Goal: Navigation & Orientation: Find specific page/section

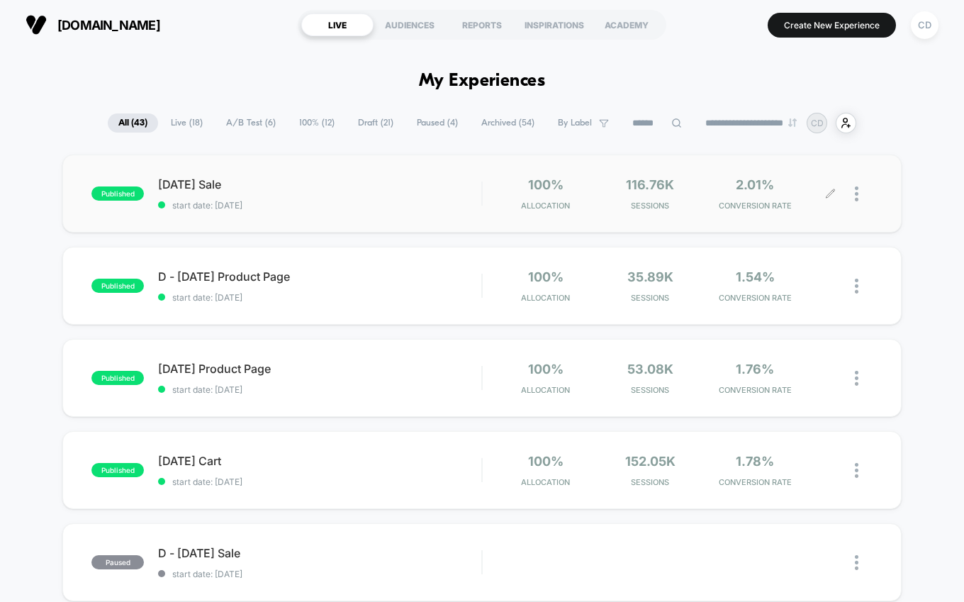
click at [859, 195] on div at bounding box center [864, 193] width 18 height 33
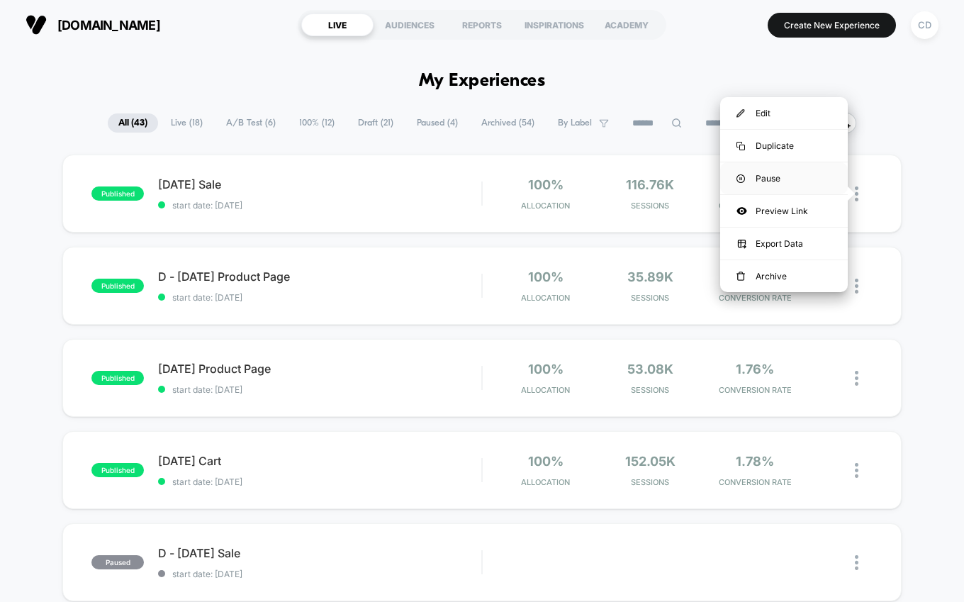
click at [793, 180] on div "Pause" at bounding box center [784, 178] width 128 height 32
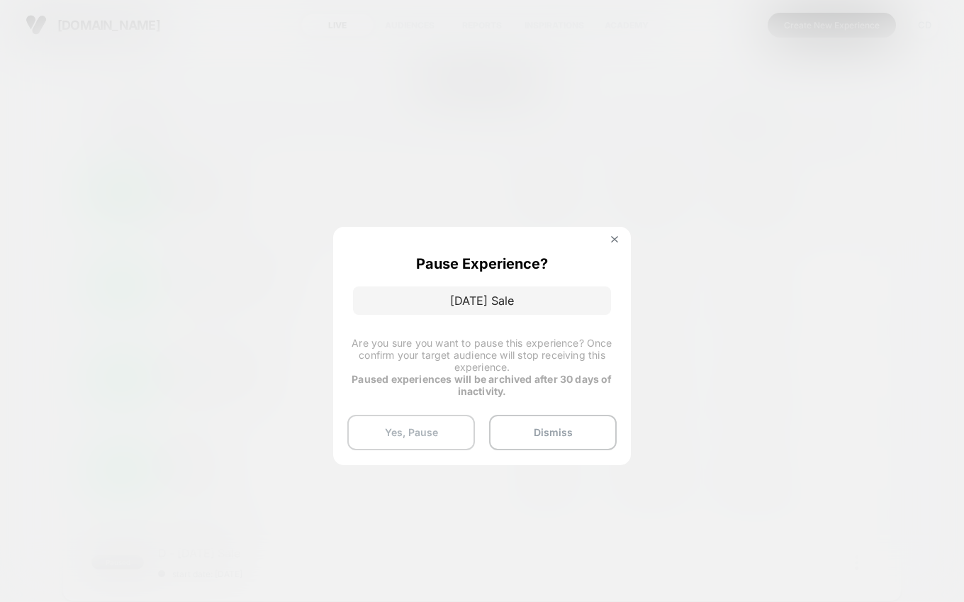
click at [393, 421] on button "Yes, Pause" at bounding box center [411, 432] width 128 height 35
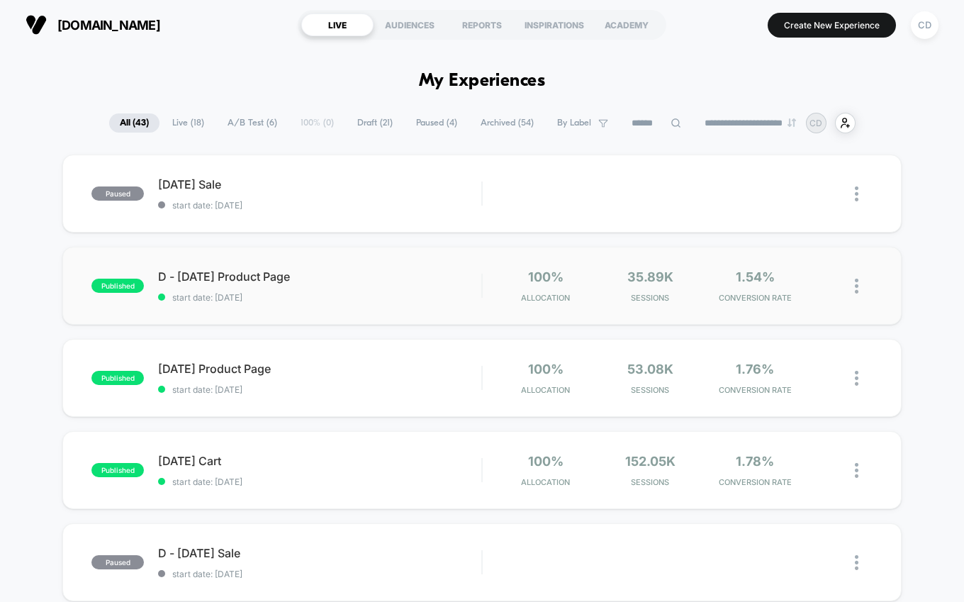
click at [859, 281] on div at bounding box center [864, 285] width 18 height 33
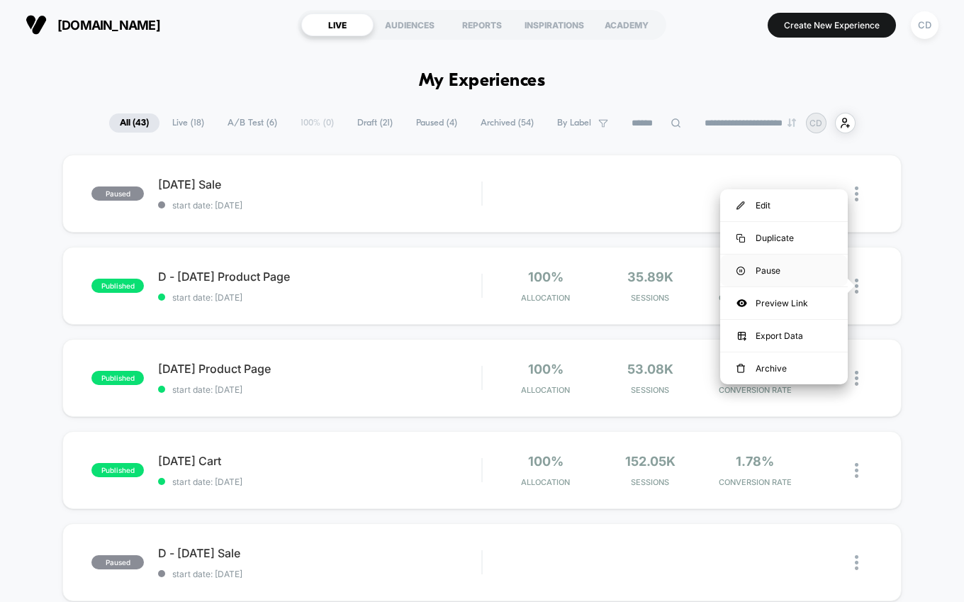
click at [756, 262] on div "Pause" at bounding box center [784, 271] width 128 height 32
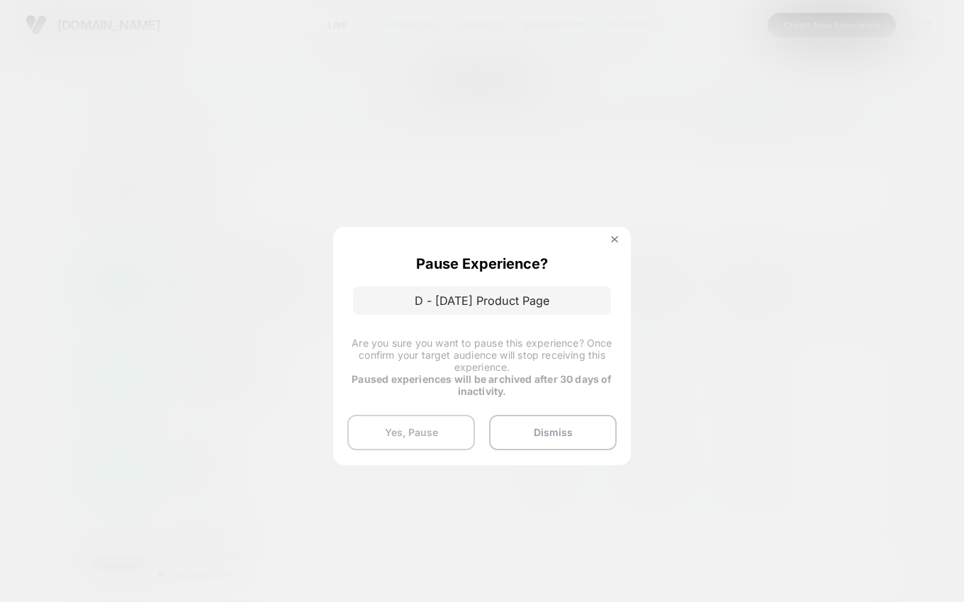
click at [387, 425] on button "Yes, Pause" at bounding box center [411, 432] width 128 height 35
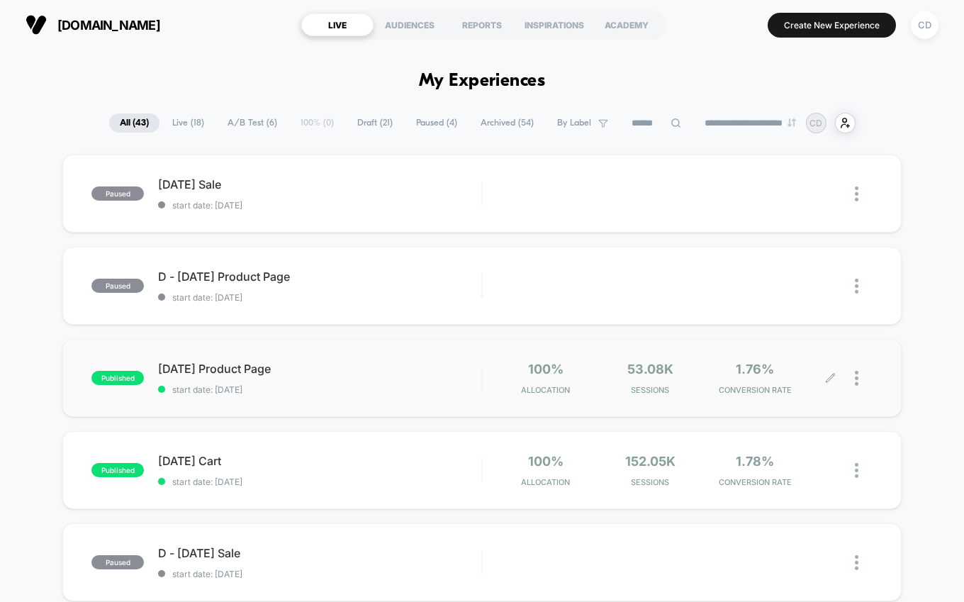
click at [861, 381] on div at bounding box center [864, 378] width 18 height 33
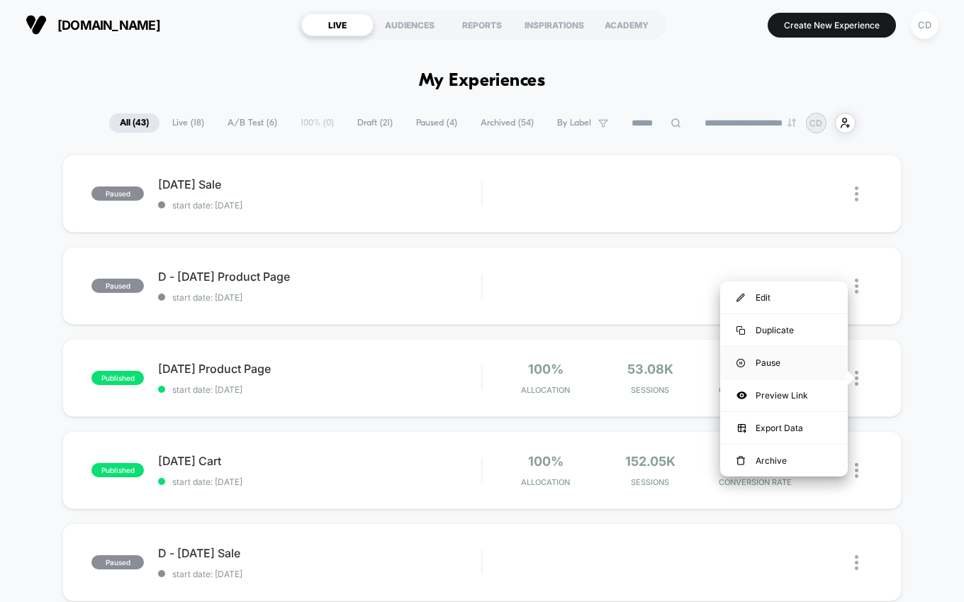
click at [776, 364] on div "Pause" at bounding box center [784, 363] width 128 height 32
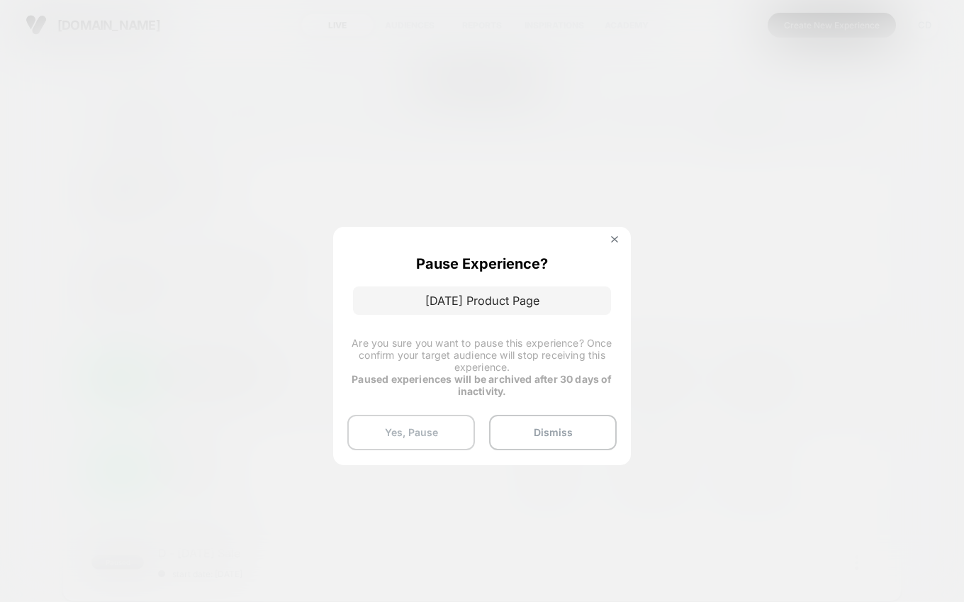
click at [384, 434] on button "Yes, Pause" at bounding box center [411, 432] width 128 height 35
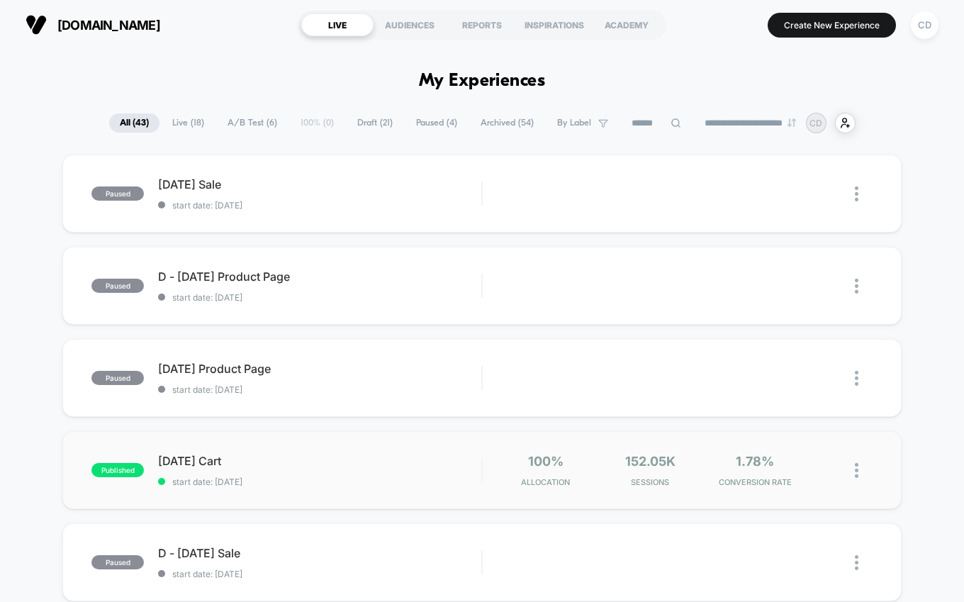
click at [857, 466] on img at bounding box center [857, 470] width 4 height 15
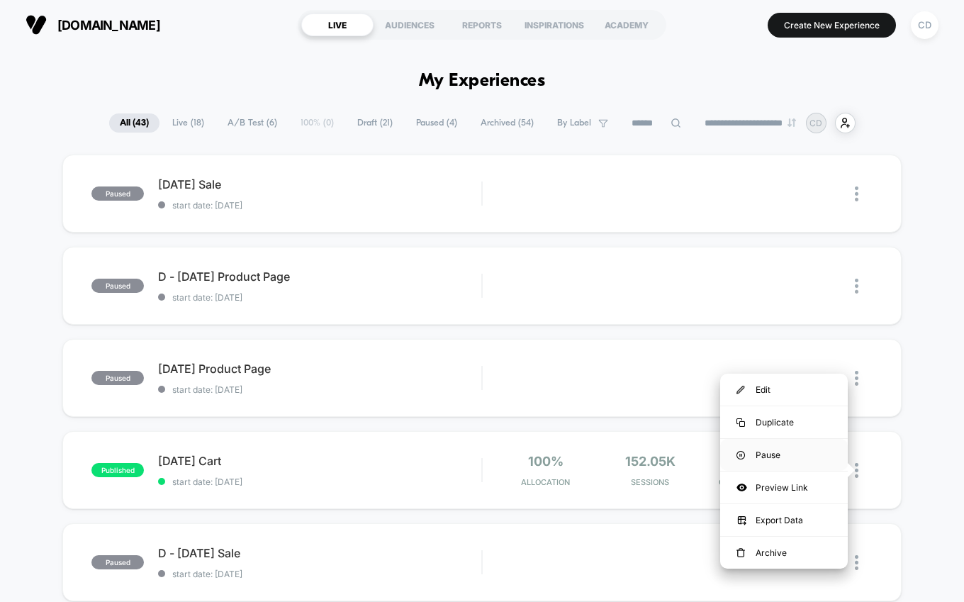
click at [774, 450] on div "Pause" at bounding box center [784, 455] width 128 height 32
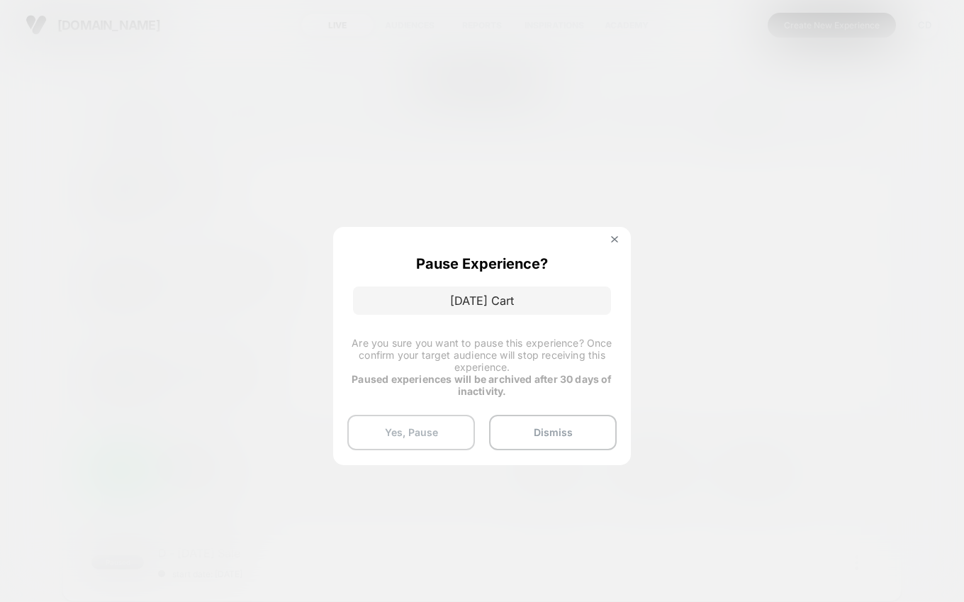
click at [413, 428] on button "Yes, Pause" at bounding box center [411, 432] width 128 height 35
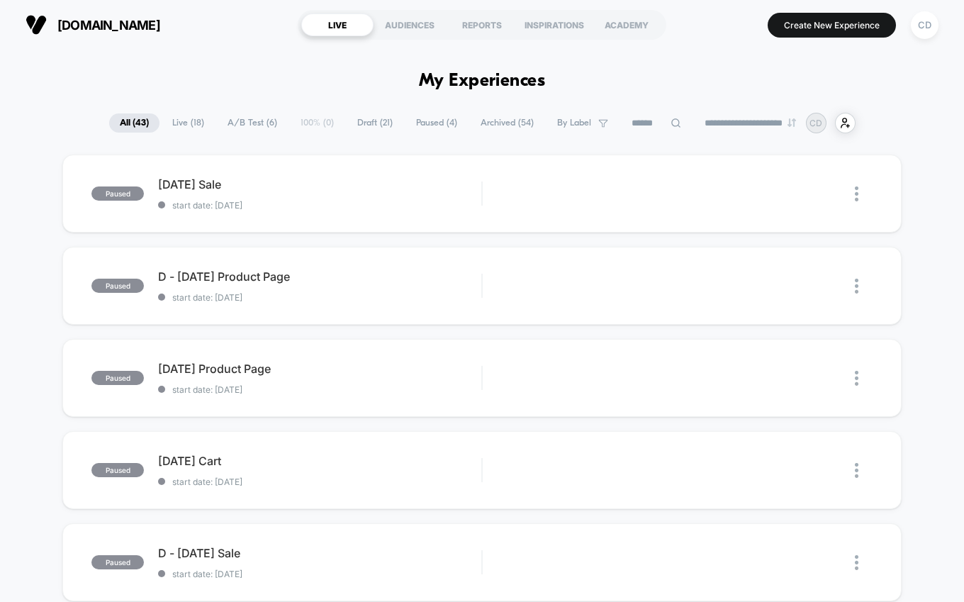
click at [179, 115] on span "Live ( 18 )" at bounding box center [188, 122] width 53 height 19
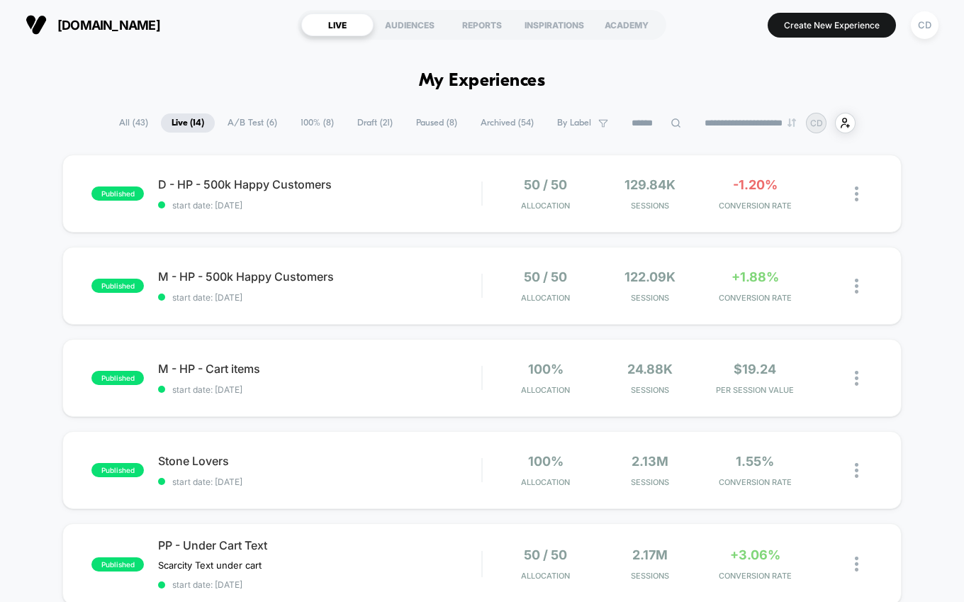
click at [228, 121] on span "A/B Test ( 6 )" at bounding box center [252, 122] width 71 height 19
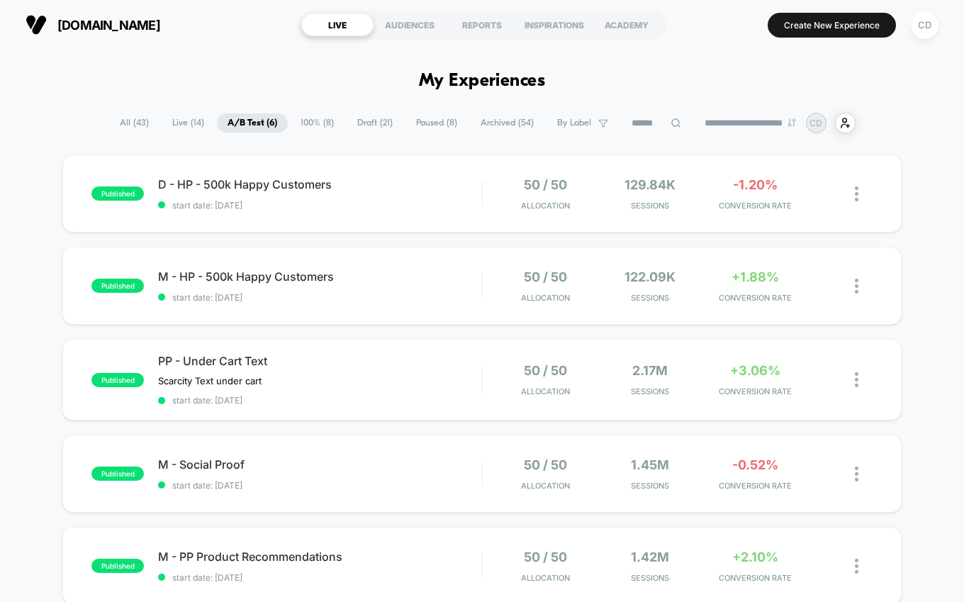
click at [179, 121] on span "Live ( 14 )" at bounding box center [188, 122] width 53 height 19
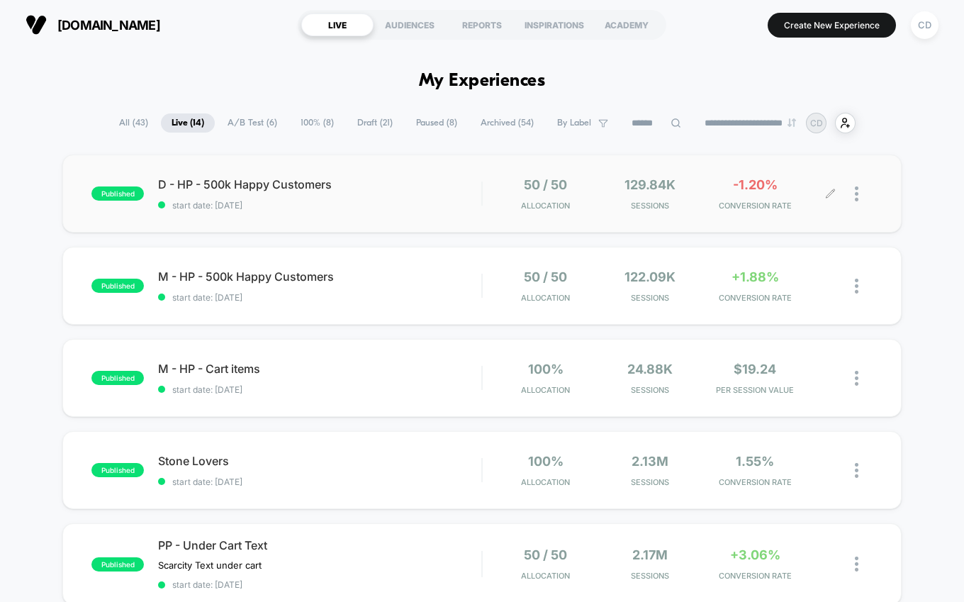
click at [860, 194] on div at bounding box center [864, 193] width 18 height 33
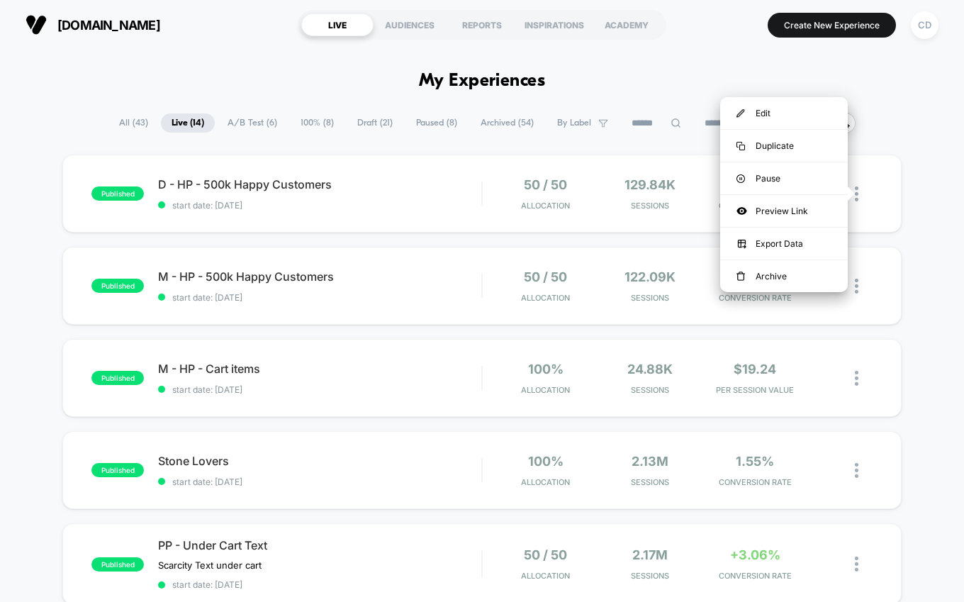
click at [932, 131] on div "**********" at bounding box center [482, 123] width 964 height 21
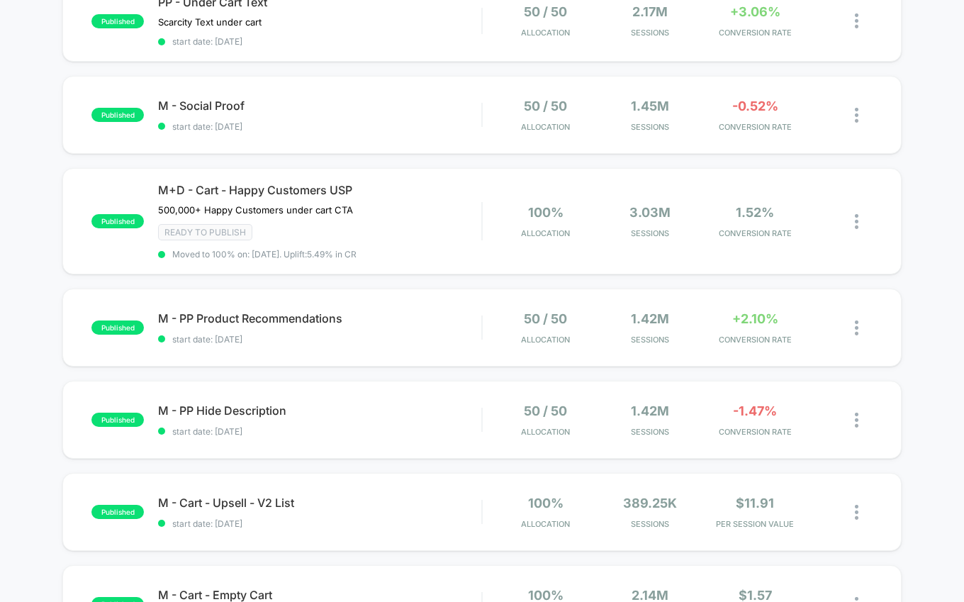
scroll to position [544, 0]
